Goal: Communication & Community: Ask a question

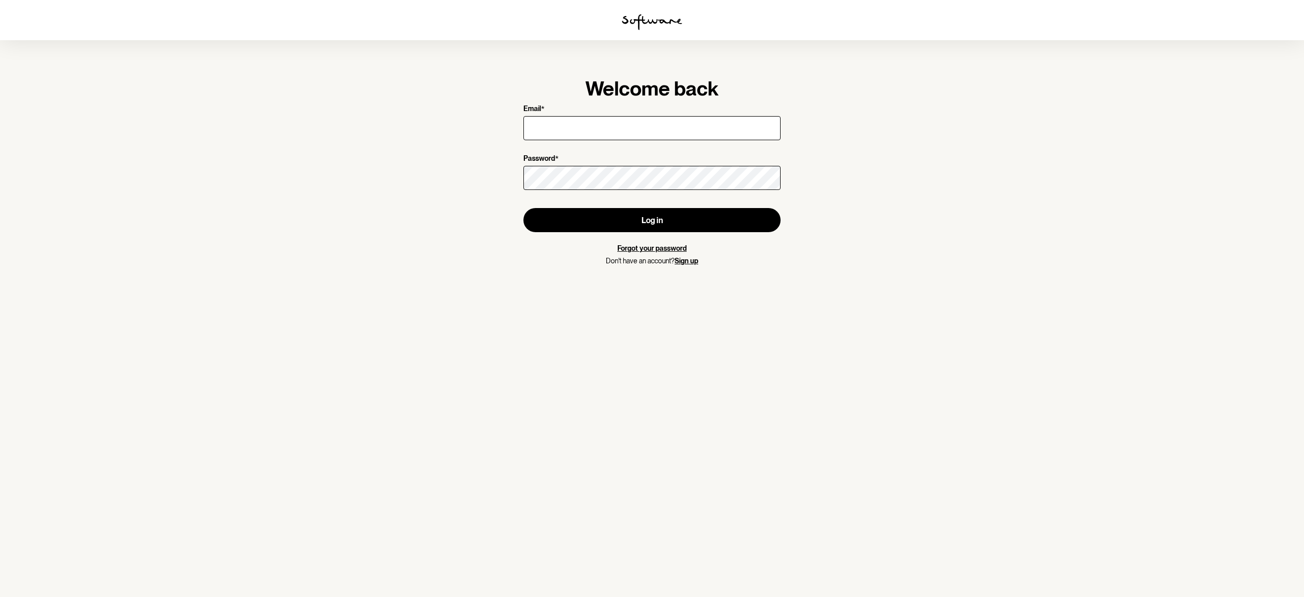
click at [617, 126] on input "Email *" at bounding box center [651, 128] width 257 height 24
type input "[EMAIL_ADDRESS][DOMAIN_NAME]"
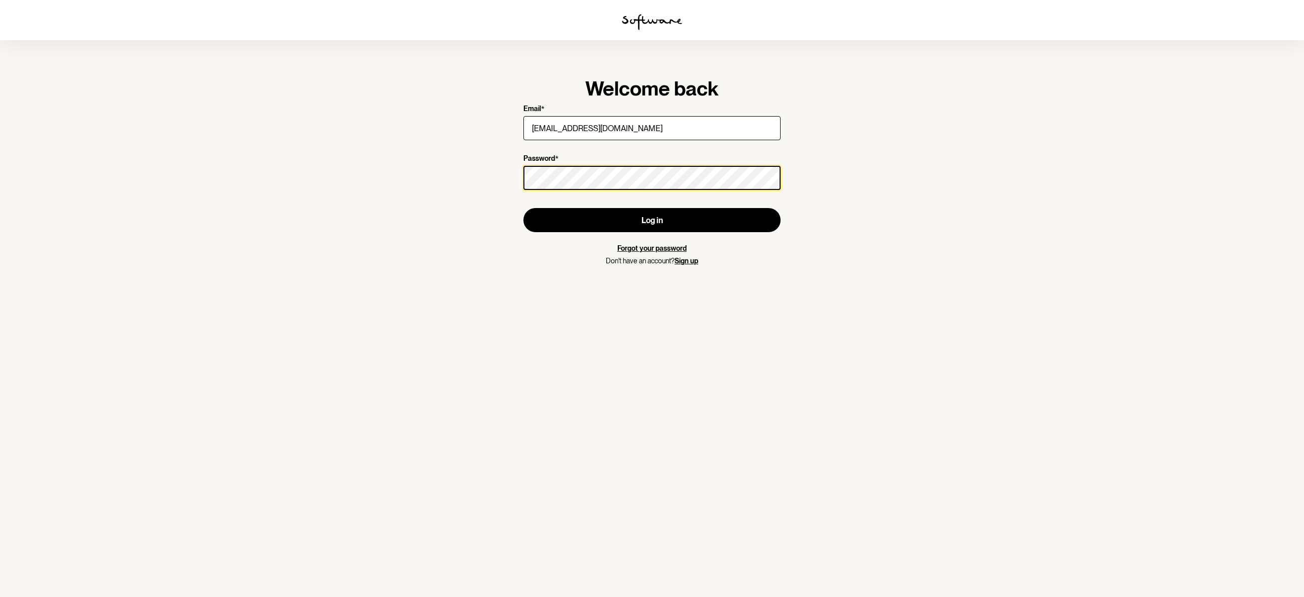
click at [523, 208] on button "Log in" at bounding box center [651, 220] width 257 height 24
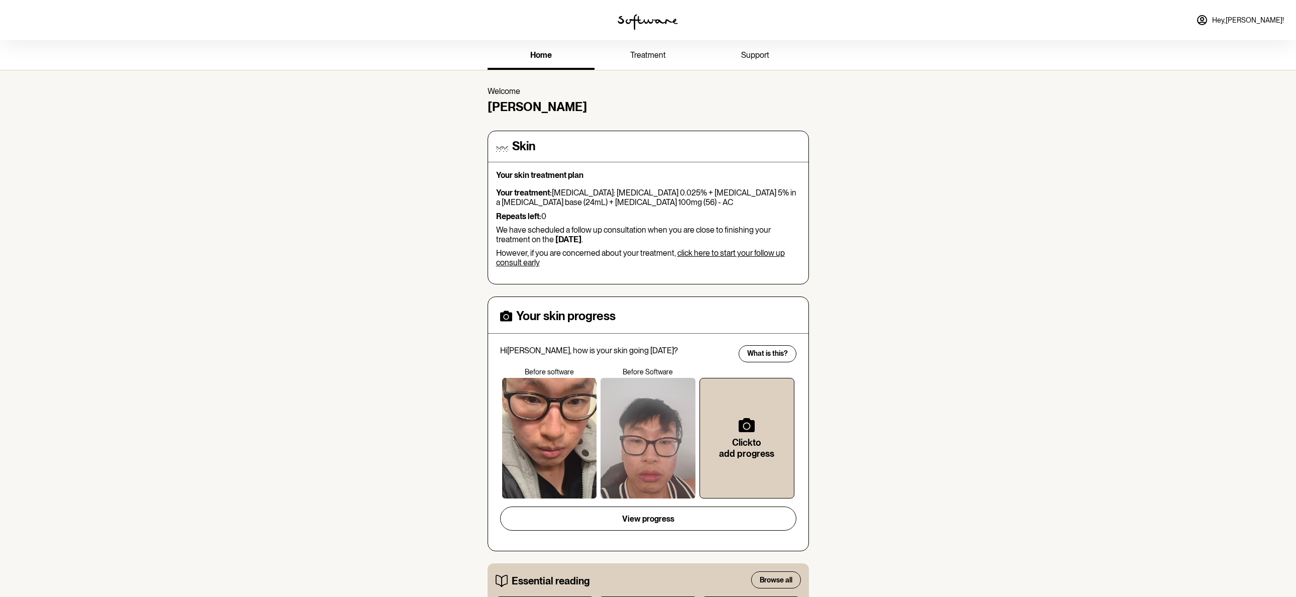
click at [641, 69] on link "treatment" at bounding box center [648, 56] width 107 height 28
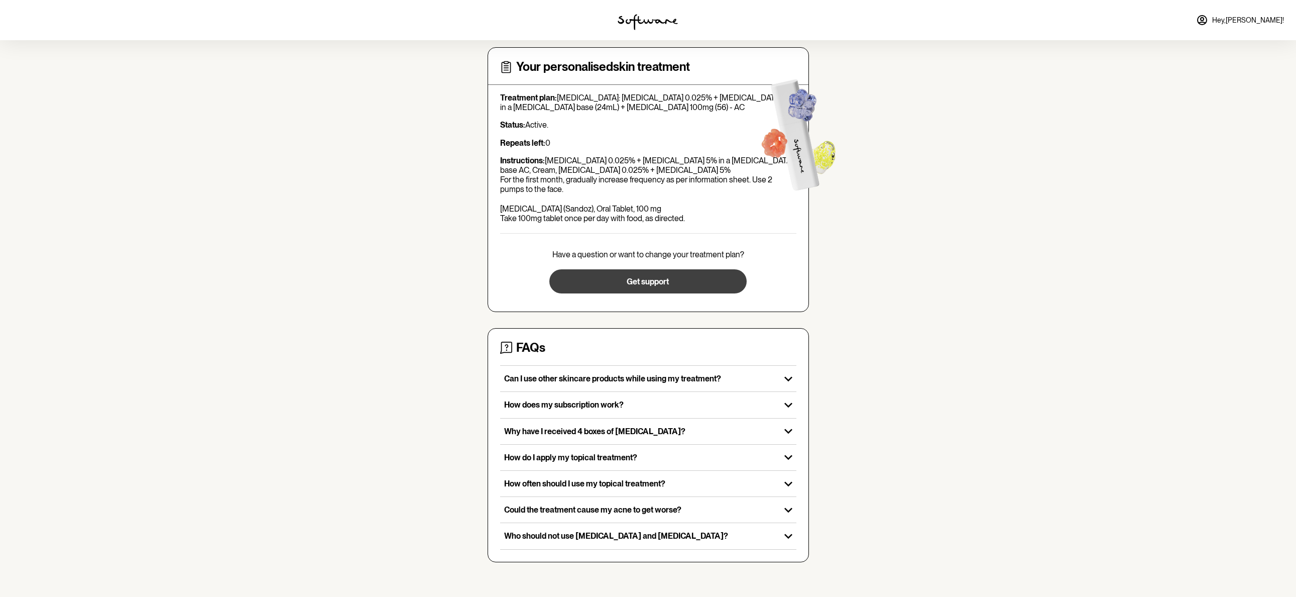
scroll to position [40, 0]
click at [640, 287] on button "Get support" at bounding box center [648, 280] width 197 height 24
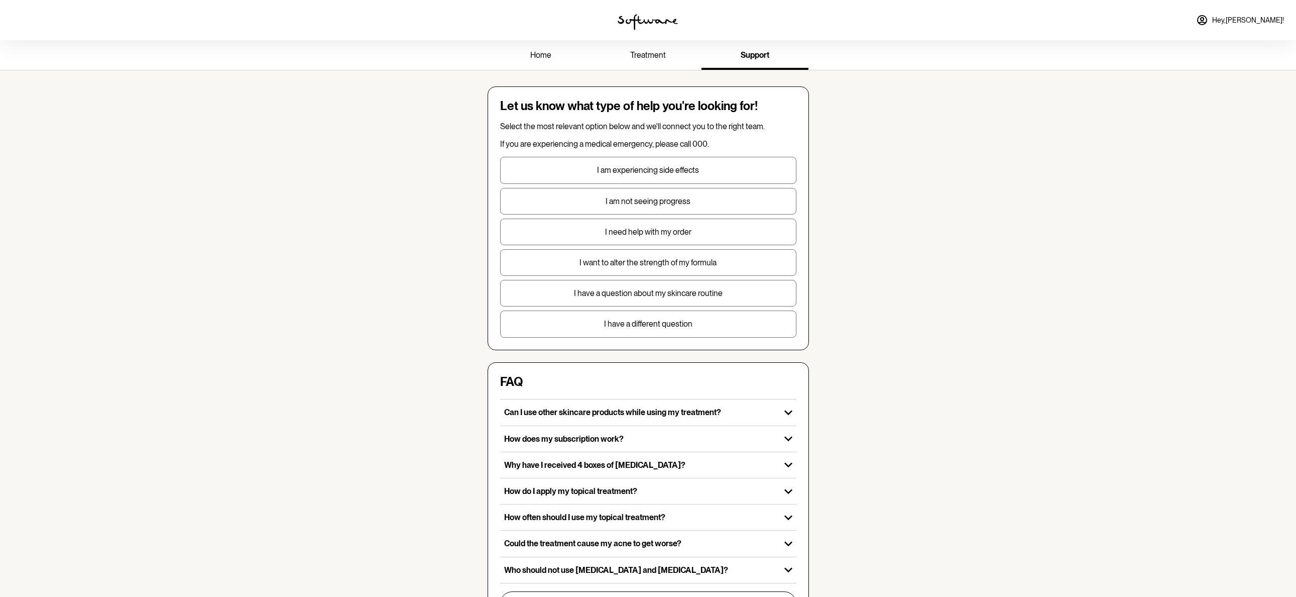
click at [645, 56] on span "treatment" at bounding box center [648, 55] width 36 height 10
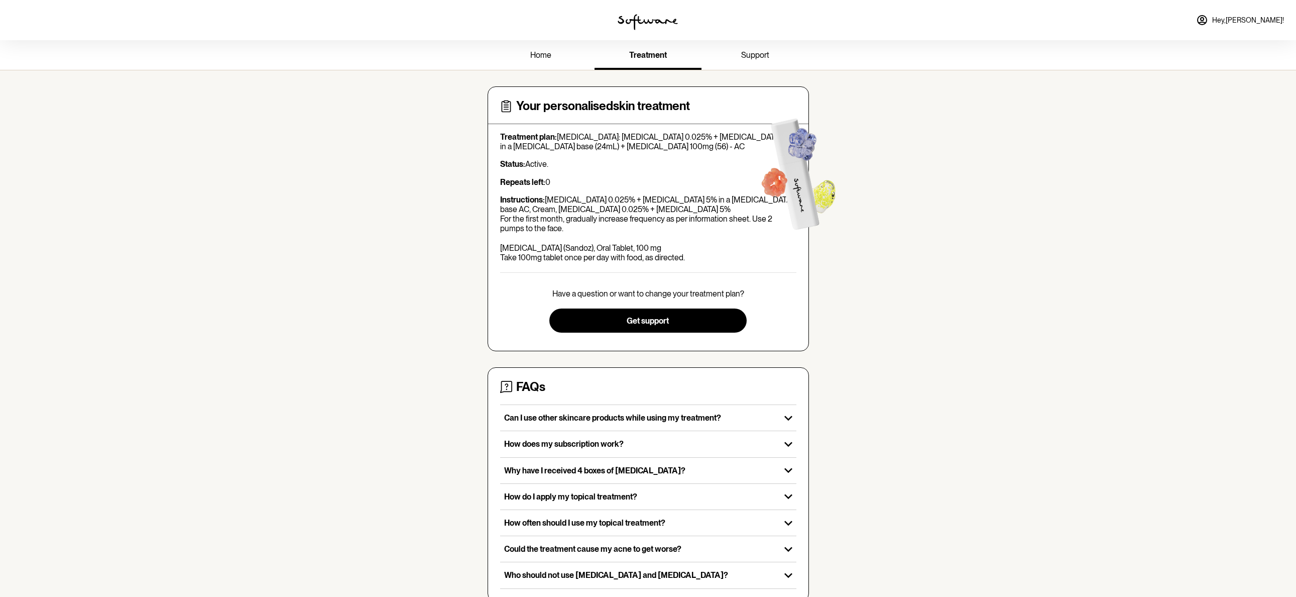
click at [547, 56] on span "home" at bounding box center [540, 55] width 21 height 10
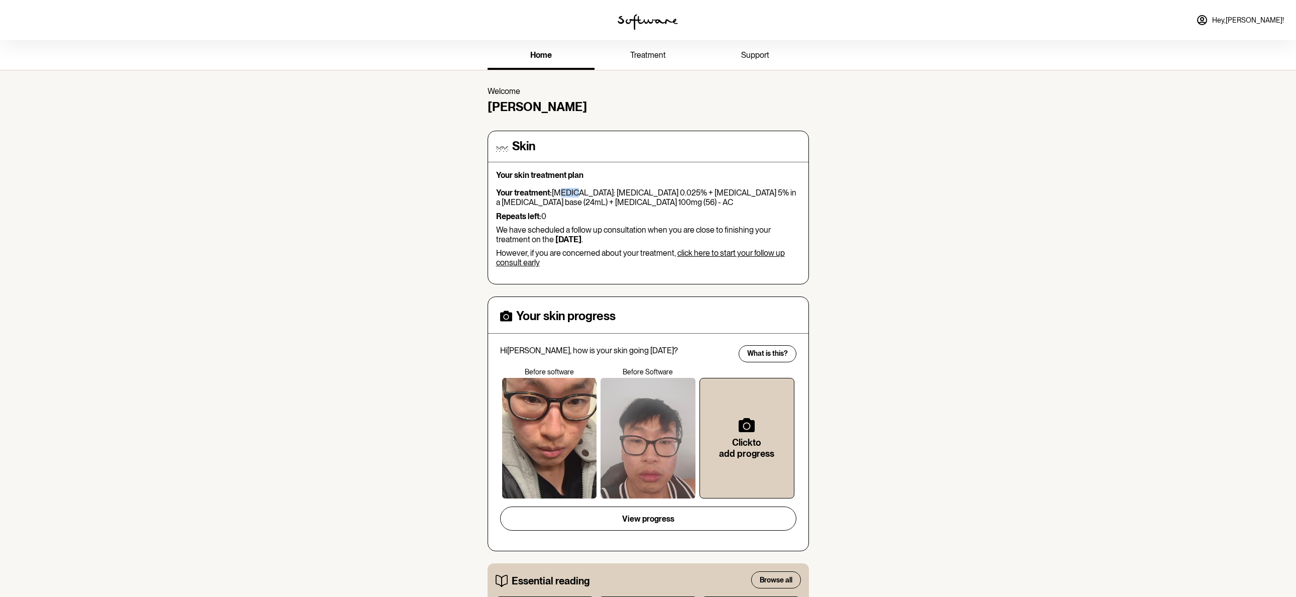
drag, startPoint x: 569, startPoint y: 194, endPoint x: 585, endPoint y: 198, distance: 16.7
click at [584, 197] on p "Your treatment: [MEDICAL_DATA]: [MEDICAL_DATA] 0.025% + [MEDICAL_DATA] 5% in a …" at bounding box center [648, 197] width 304 height 19
click at [746, 54] on span "support" at bounding box center [755, 55] width 28 height 10
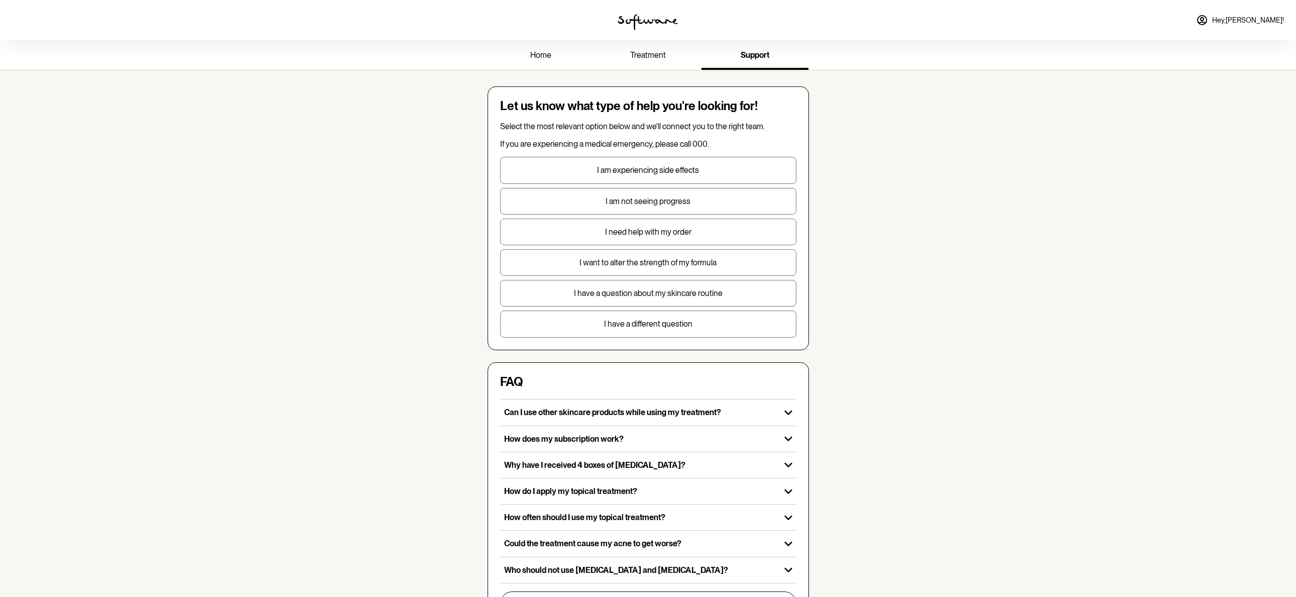
click at [1238, 19] on span "Hey, [PERSON_NAME] !" at bounding box center [1249, 20] width 72 height 9
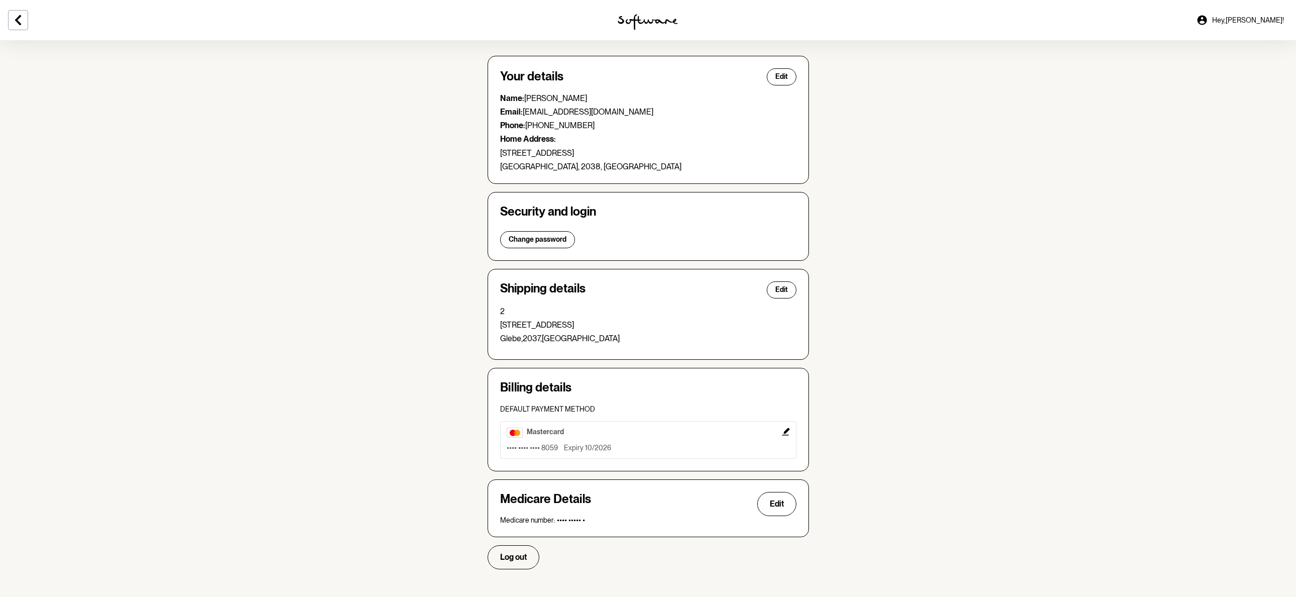
scroll to position [44, 0]
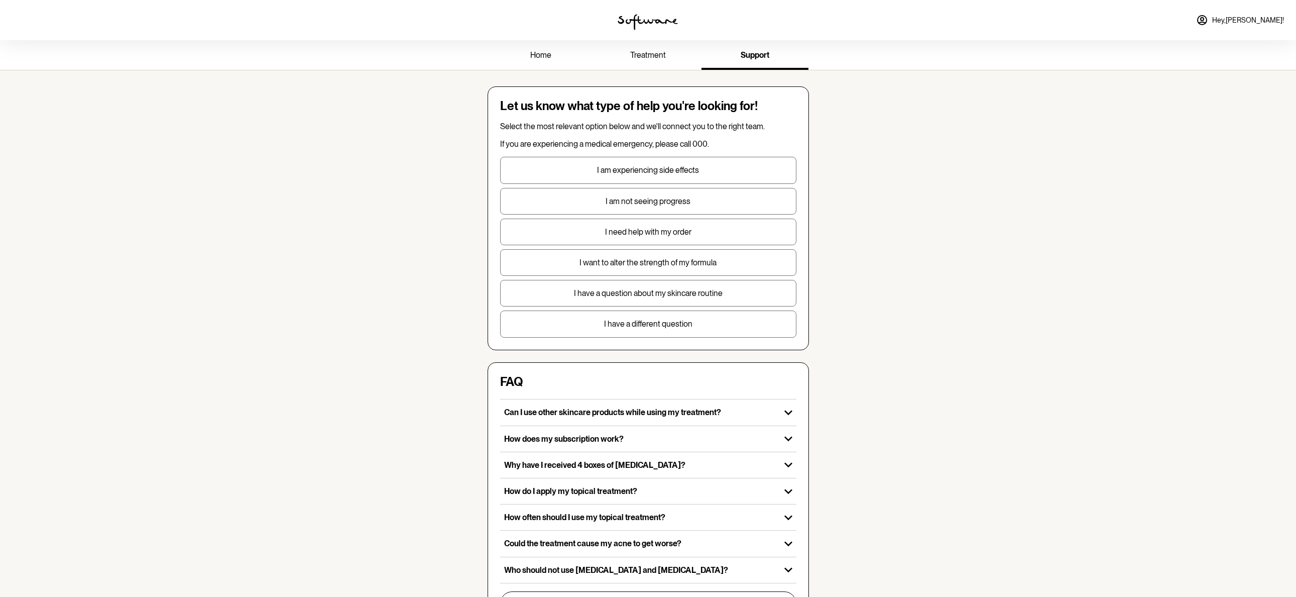
click at [642, 238] on button "I need help with my order" at bounding box center [648, 232] width 296 height 27
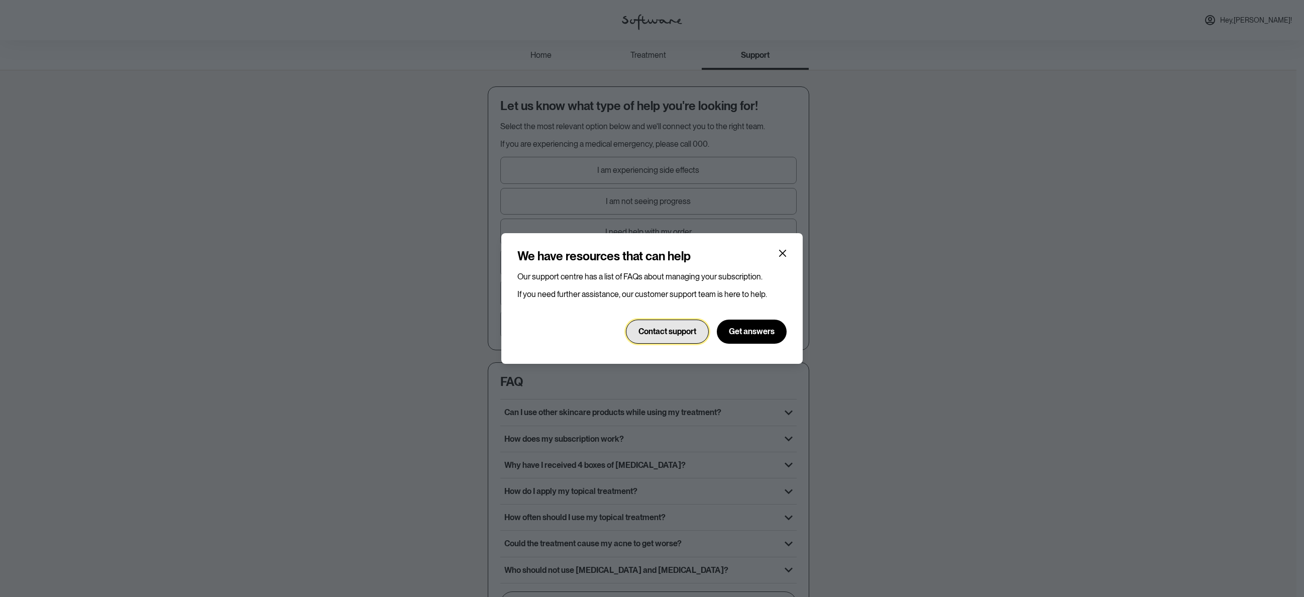
click at [696, 337] on button "Contact support" at bounding box center [667, 331] width 83 height 24
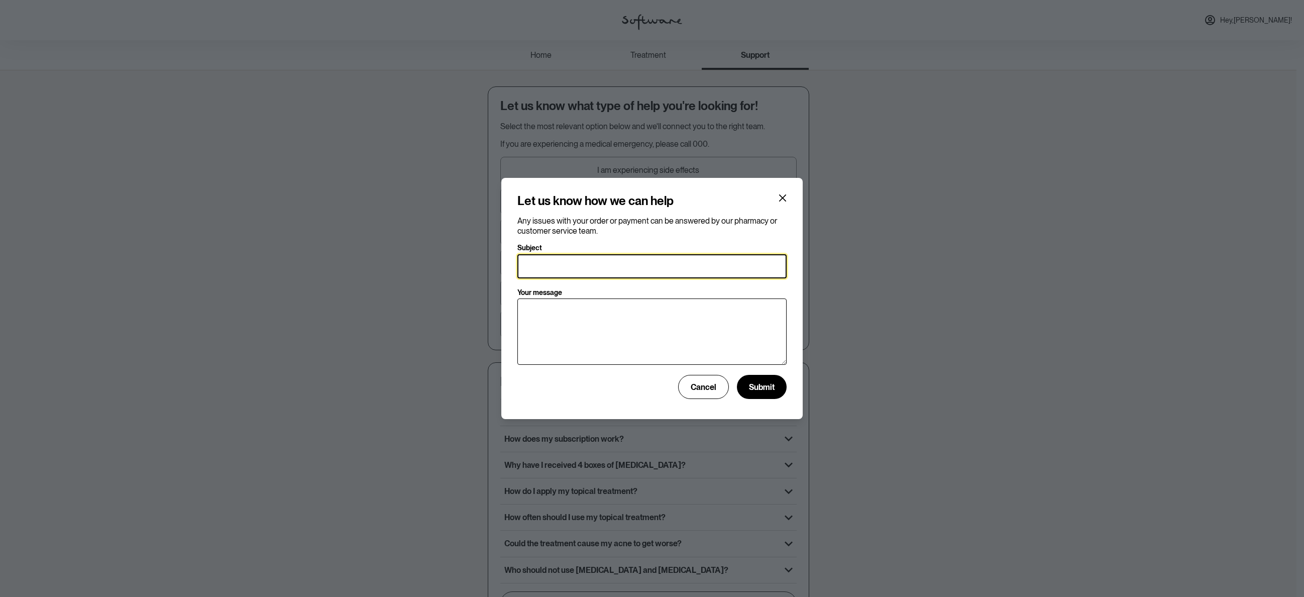
click at [605, 260] on input "Subject" at bounding box center [651, 266] width 269 height 24
click at [706, 382] on span "Cancel" at bounding box center [704, 387] width 26 height 10
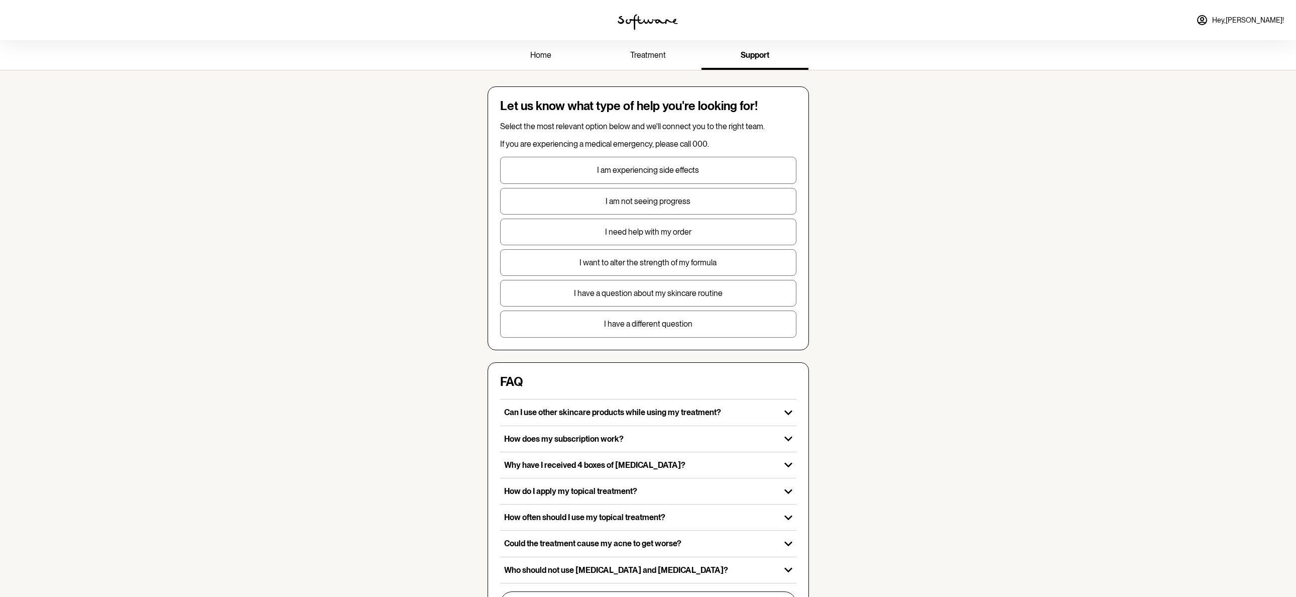
click at [642, 56] on span "treatment" at bounding box center [648, 55] width 36 height 10
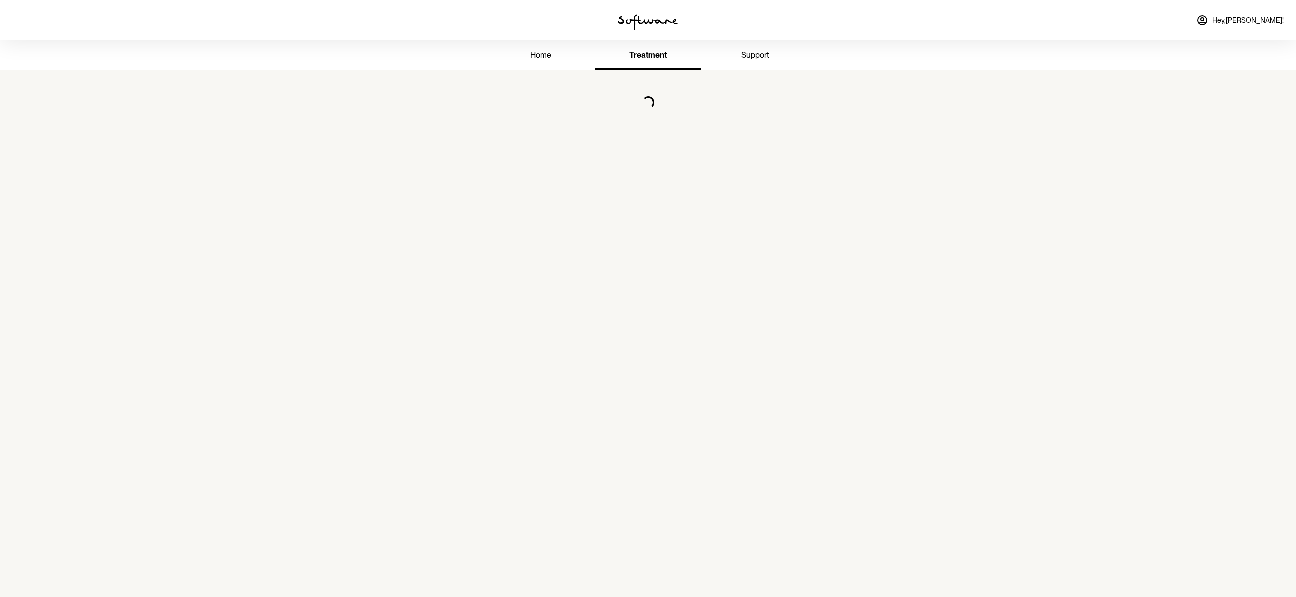
click at [538, 60] on link "home" at bounding box center [541, 56] width 107 height 28
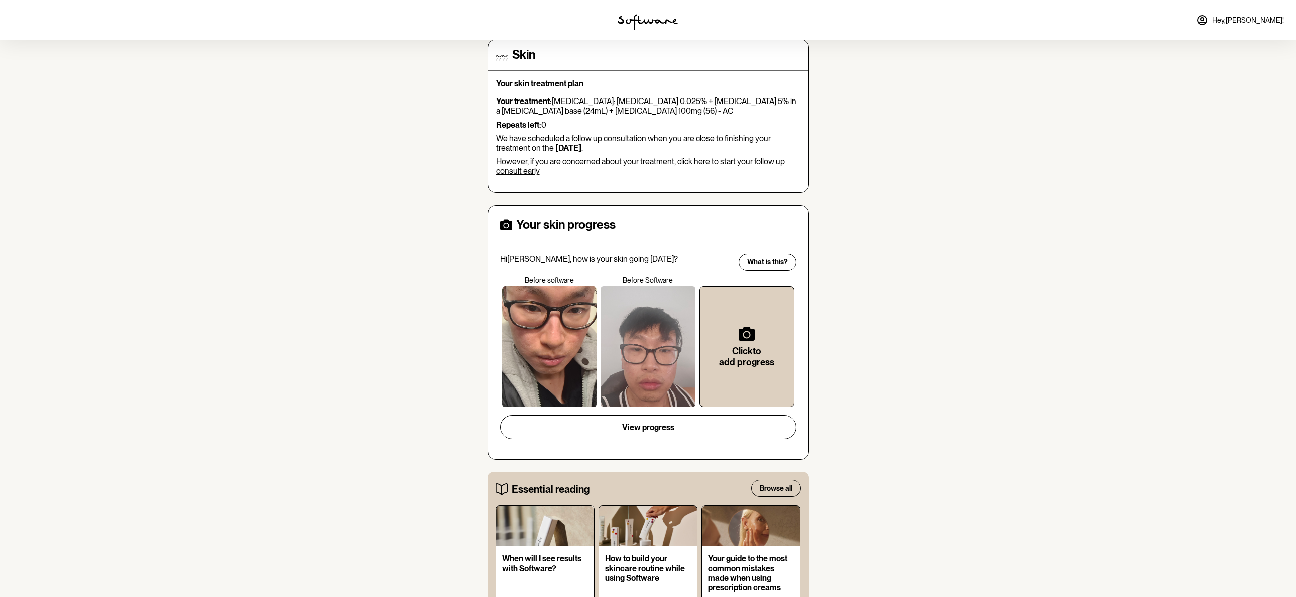
scroll to position [309, 0]
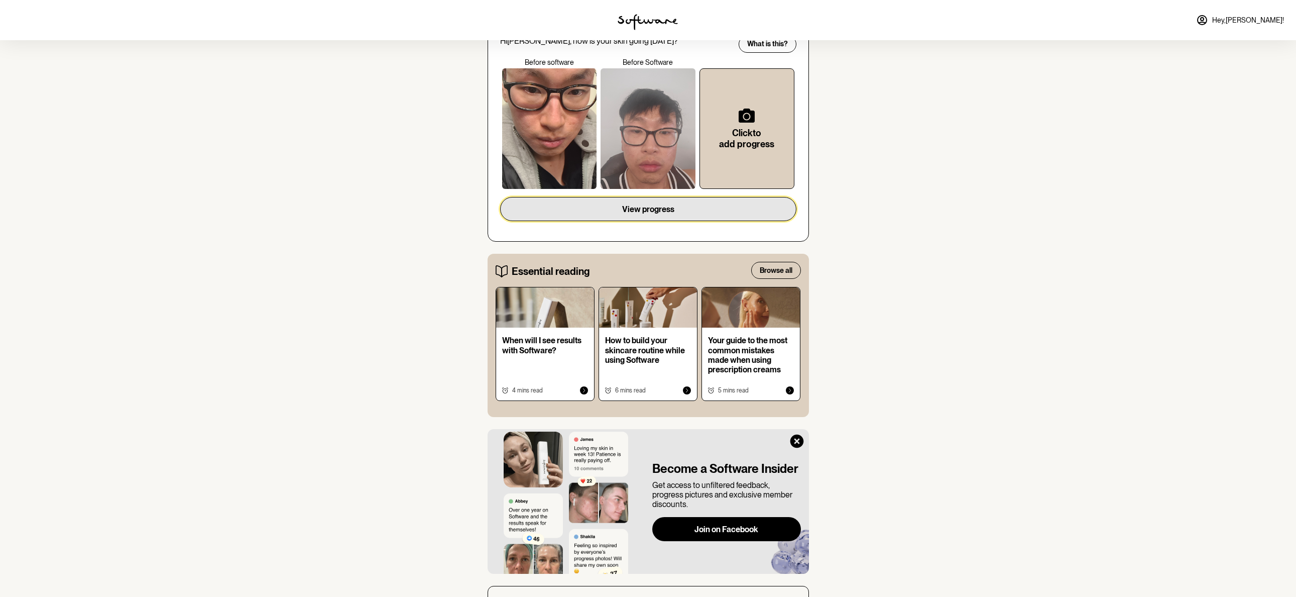
click at [684, 201] on button "View progress" at bounding box center [648, 209] width 296 height 24
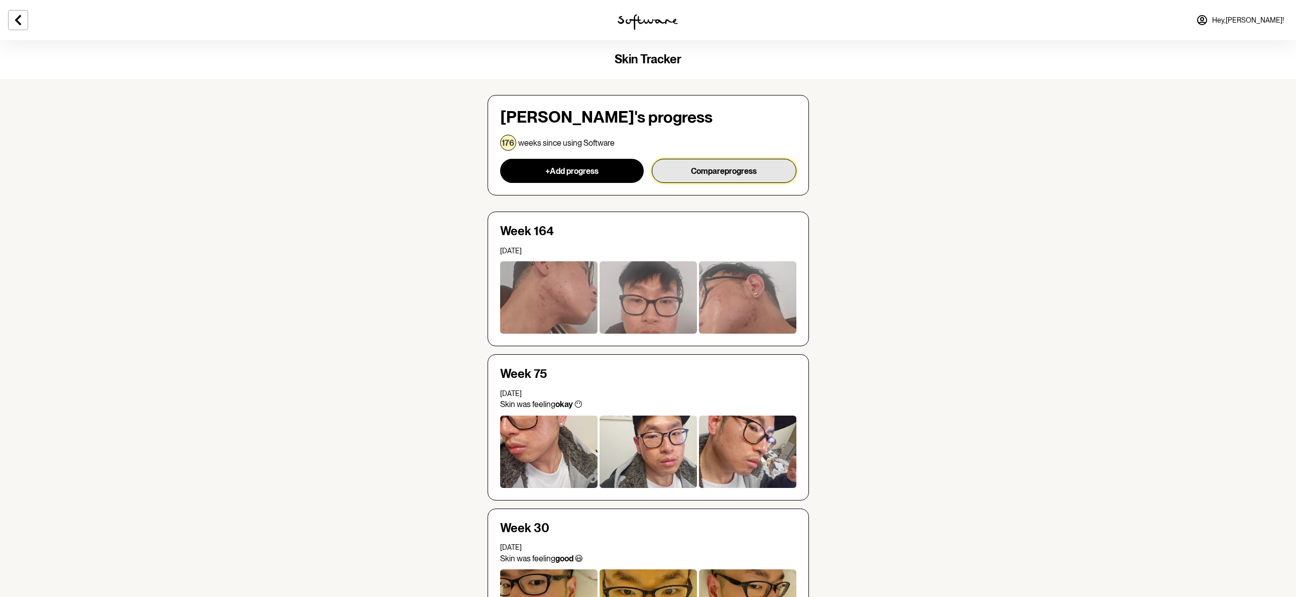
click at [697, 168] on button "Compare progress" at bounding box center [724, 171] width 145 height 24
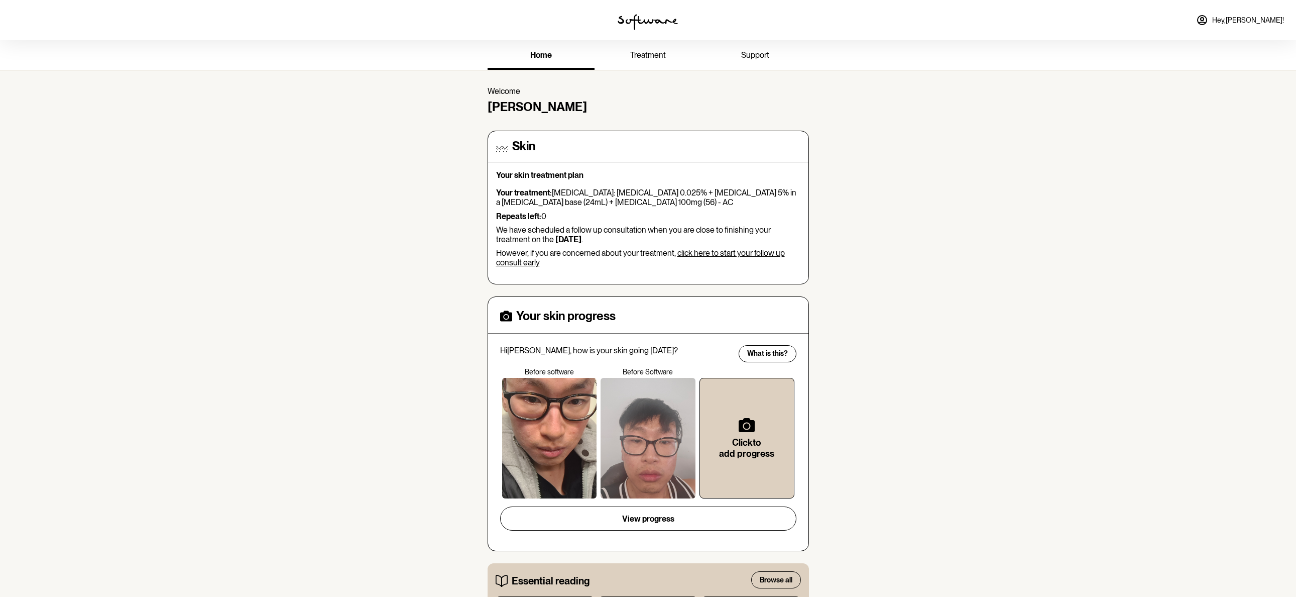
click at [667, 65] on link "treatment" at bounding box center [648, 56] width 107 height 28
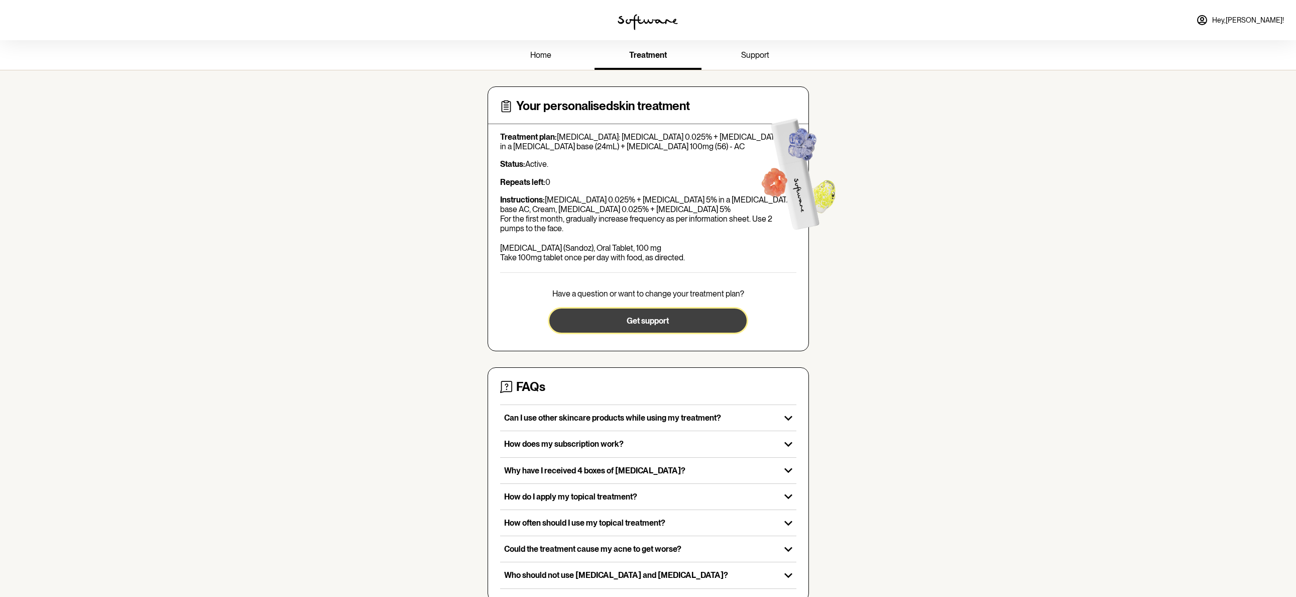
click at [641, 316] on span "Get support" at bounding box center [648, 321] width 42 height 10
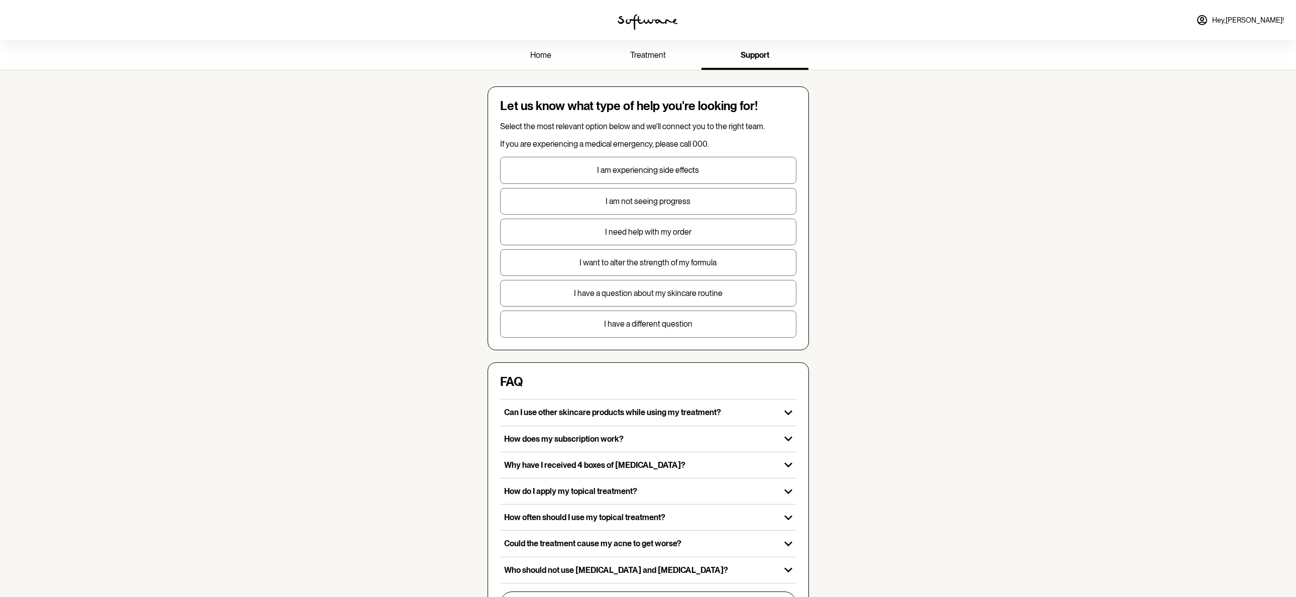
click at [646, 228] on p "I need help with my order" at bounding box center [648, 232] width 295 height 10
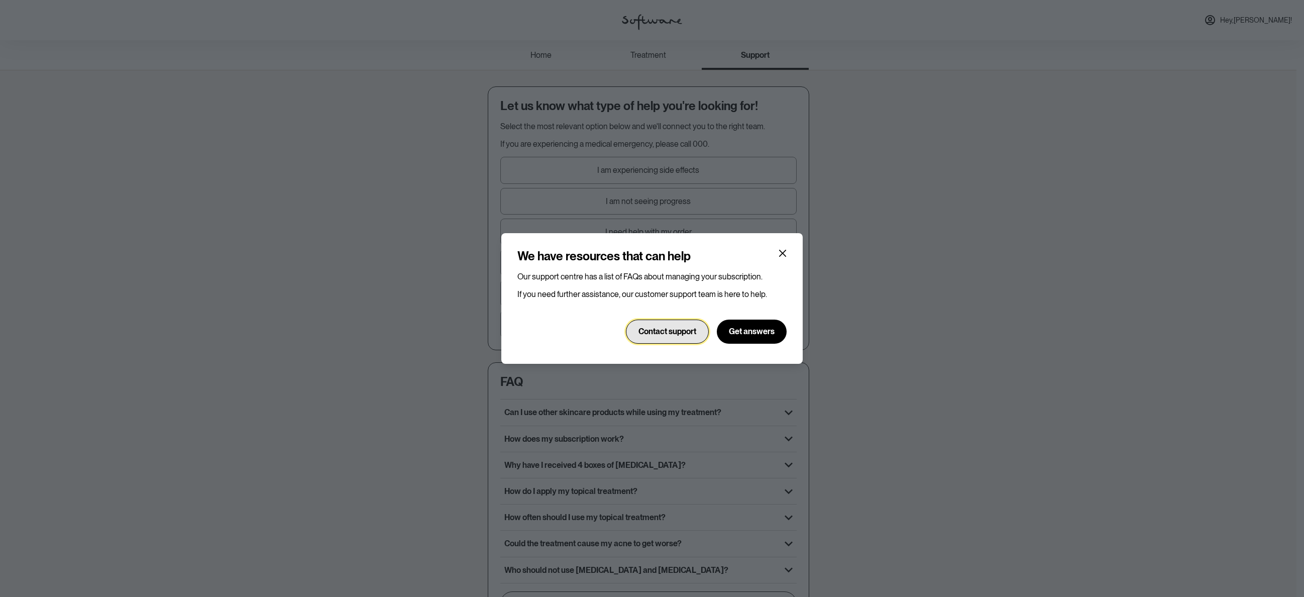
click at [701, 335] on button "Contact support" at bounding box center [667, 331] width 83 height 24
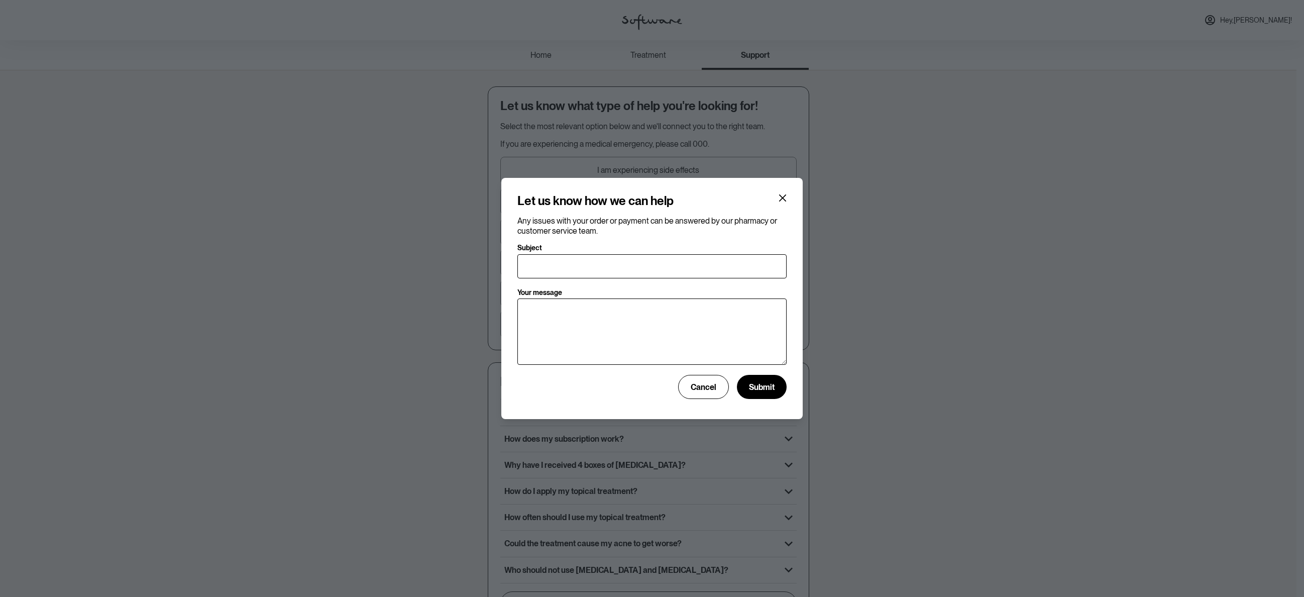
click at [628, 246] on label "Subject" at bounding box center [648, 248] width 263 height 9
click at [628, 254] on input "Subject" at bounding box center [651, 266] width 269 height 24
click at [630, 263] on input "Subject" at bounding box center [651, 266] width 269 height 24
click at [628, 272] on input "Subject" at bounding box center [651, 266] width 269 height 24
click at [780, 197] on icon "Close" at bounding box center [783, 198] width 8 height 8
